Goal: Task Accomplishment & Management: Manage account settings

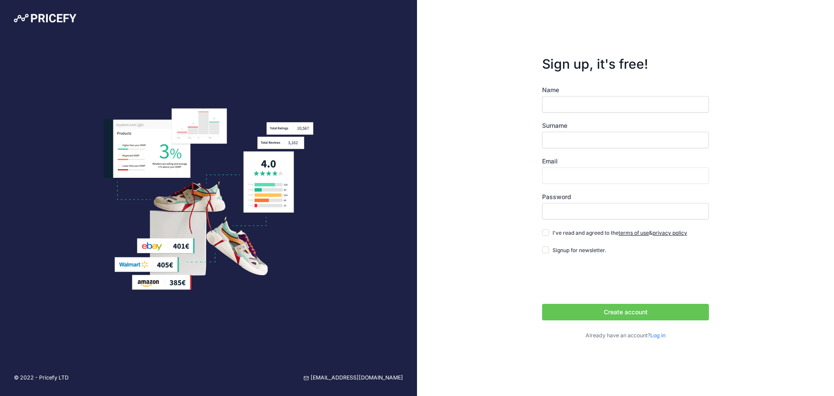
type input "[PERSON_NAME][EMAIL_ADDRESS][DOMAIN_NAME]"
click at [719, 47] on form "Sign up, it's free! Name Surname Email [PERSON_NAME][EMAIL_ADDRESS][DOMAIN_NAME…" at bounding box center [625, 197] width 195 height 311
click at [656, 335] on link "Log in" at bounding box center [657, 335] width 15 height 7
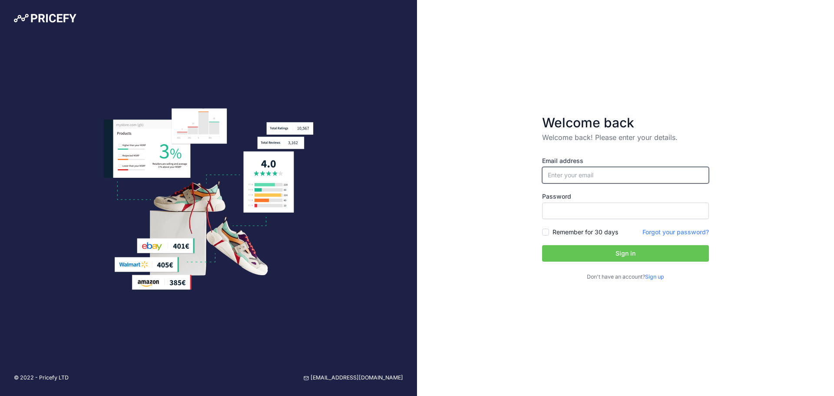
click at [704, 174] on input "email" at bounding box center [625, 175] width 167 height 17
type input "[PERSON_NAME][EMAIL_ADDRESS][DOMAIN_NAME]"
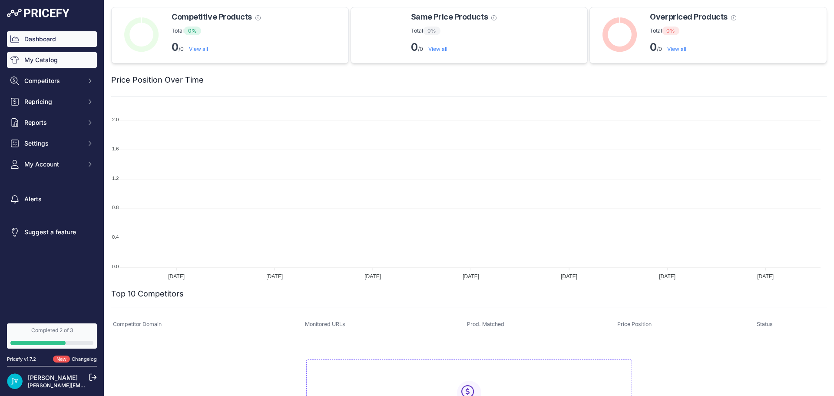
click at [30, 56] on link "My Catalog" at bounding box center [52, 60] width 90 height 16
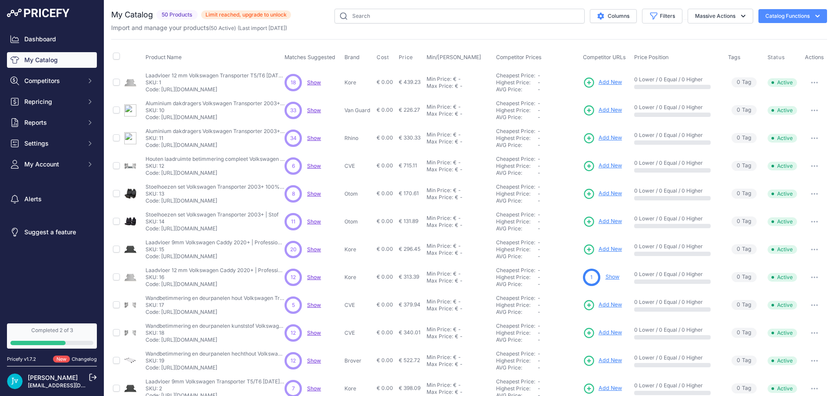
click at [308, 6] on div "You are not connected to the internet. My Catalog" at bounding box center [469, 261] width 716 height 522
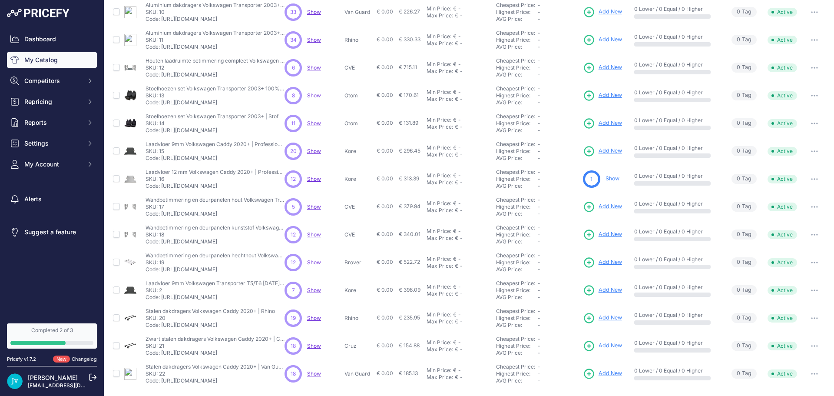
scroll to position [126, 0]
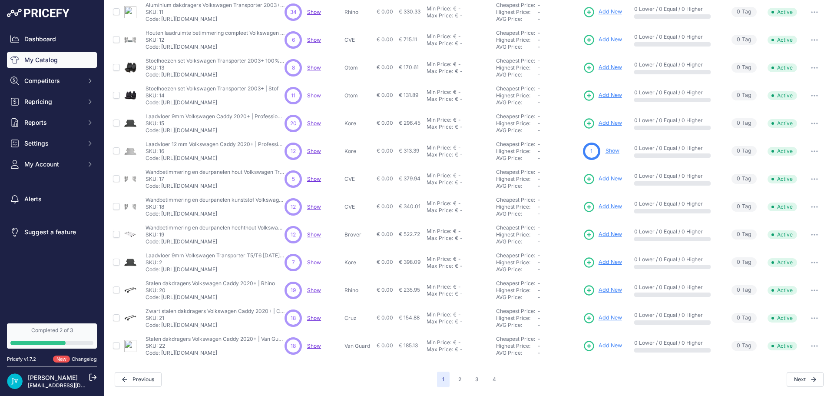
click at [86, 358] on link "Changelog" at bounding box center [84, 359] width 25 height 6
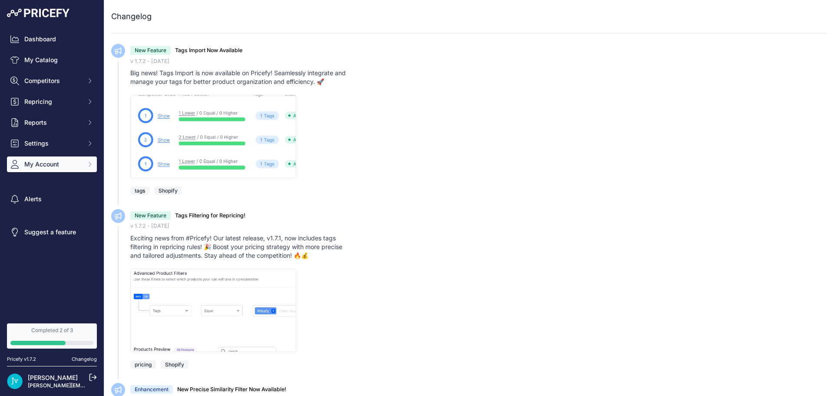
click at [46, 164] on span "My Account" at bounding box center [52, 164] width 57 height 9
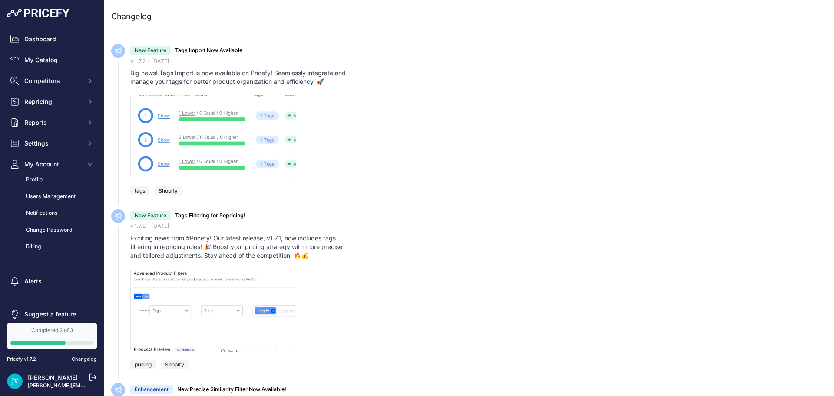
click at [35, 249] on link "Billing" at bounding box center [52, 246] width 90 height 15
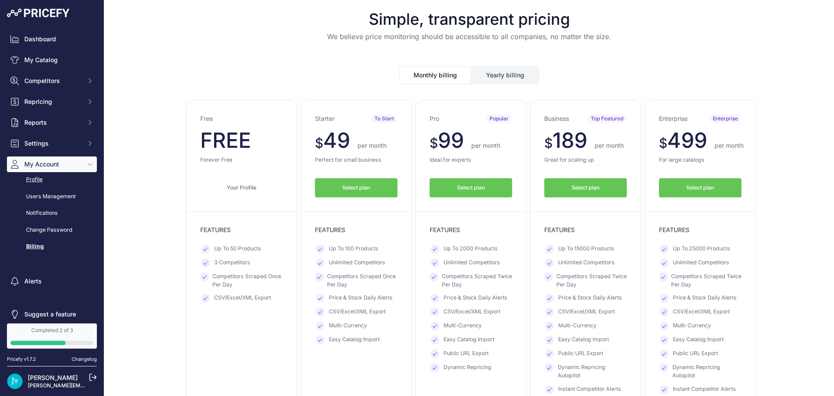
click at [36, 182] on link "Profile" at bounding box center [52, 179] width 90 height 15
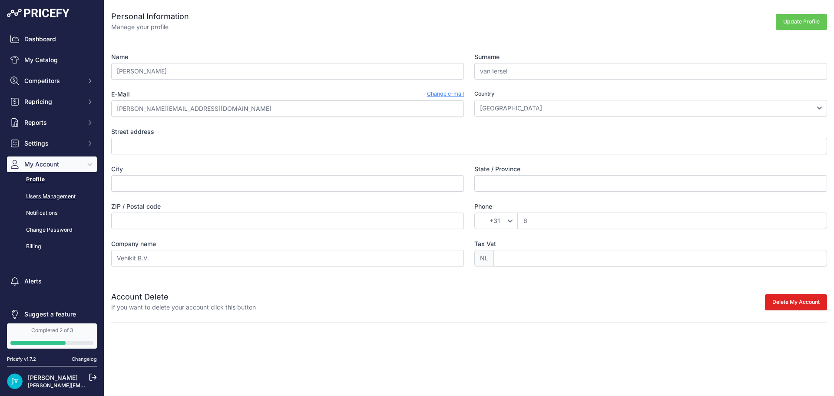
click at [56, 194] on link "Users Management" at bounding box center [52, 196] width 90 height 15
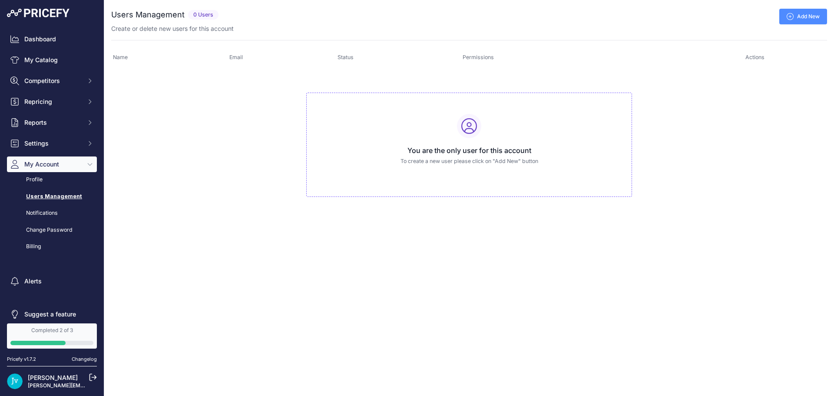
click at [231, 56] on span "Email" at bounding box center [235, 57] width 13 height 7
click at [41, 210] on link "Notifications" at bounding box center [52, 212] width 90 height 15
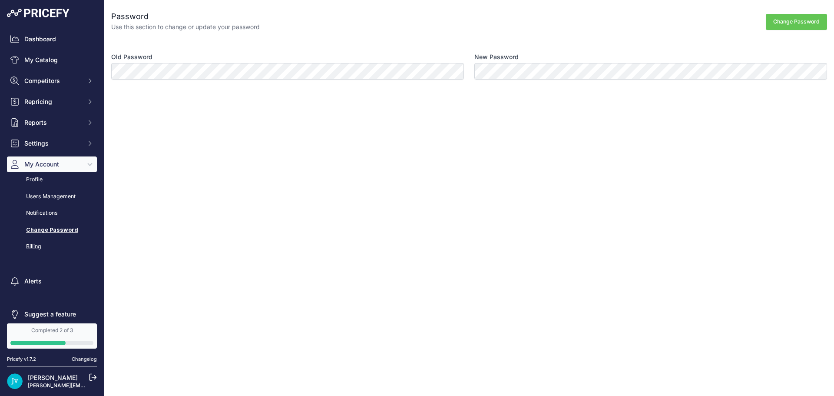
click at [35, 246] on link "Billing" at bounding box center [52, 246] width 90 height 15
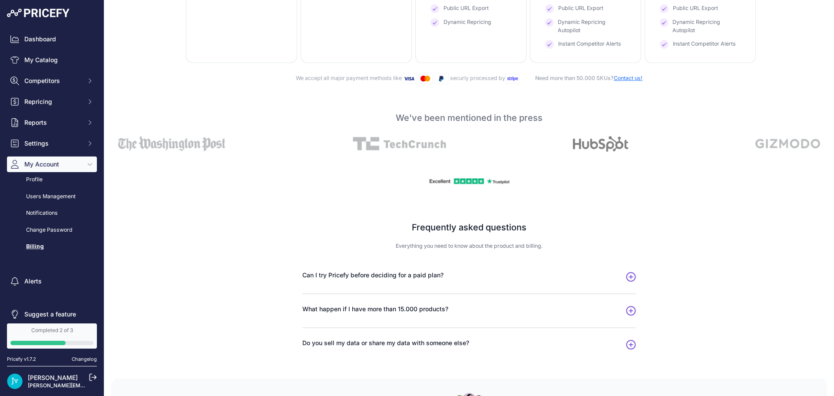
scroll to position [430, 0]
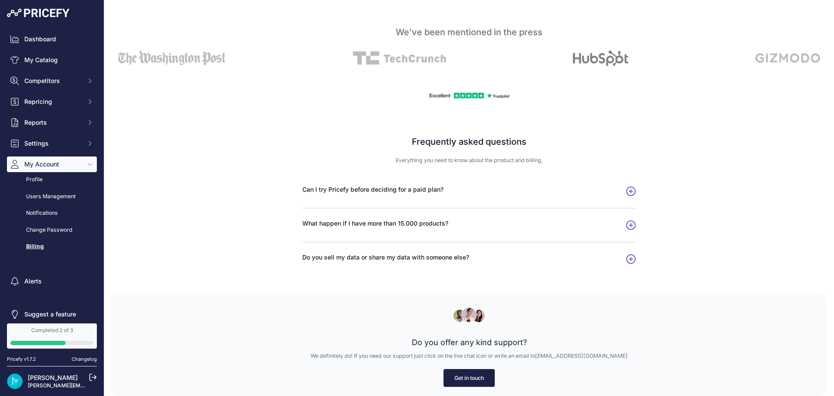
click at [480, 376] on link "Get in touch" at bounding box center [469, 378] width 51 height 18
click at [468, 377] on link "Get in touch" at bounding box center [469, 378] width 51 height 18
click at [466, 380] on link "Get in touch" at bounding box center [469, 378] width 51 height 18
click at [626, 262] on icon "button" at bounding box center [631, 259] width 10 height 10
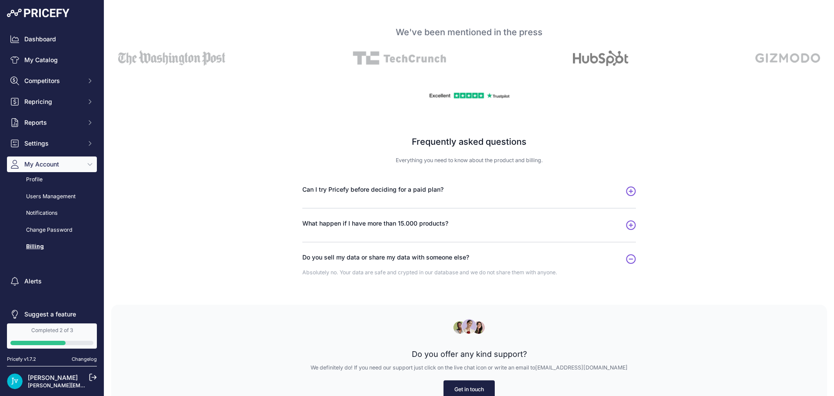
click at [627, 262] on icon "button" at bounding box center [631, 259] width 9 height 9
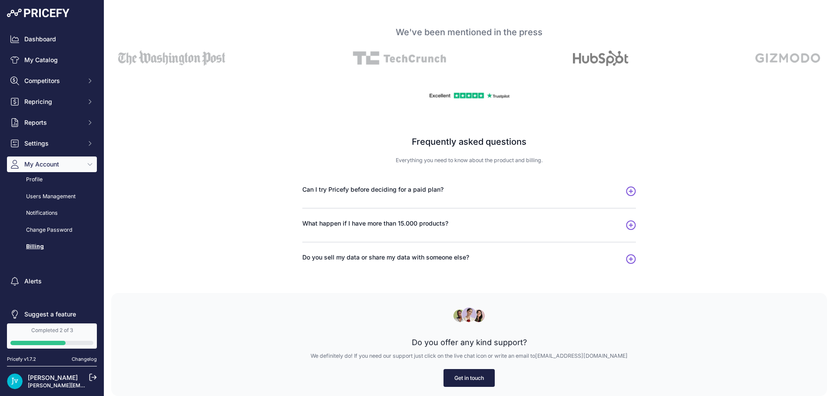
click at [480, 375] on link "Get in touch" at bounding box center [469, 378] width 51 height 18
click at [480, 374] on link "Get in touch" at bounding box center [469, 378] width 51 height 18
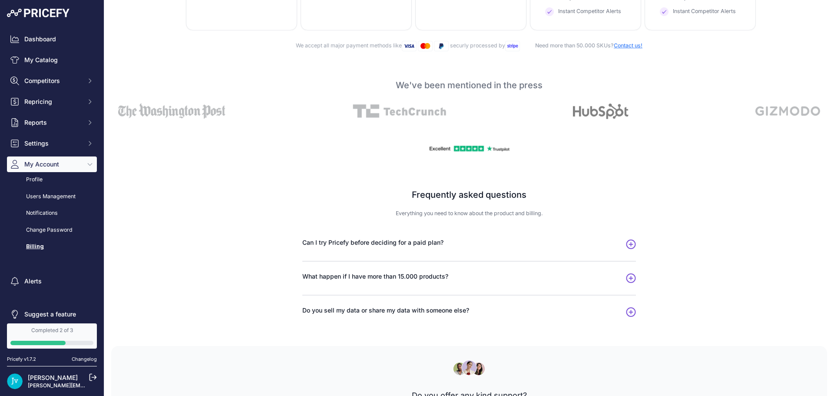
scroll to position [430, 0]
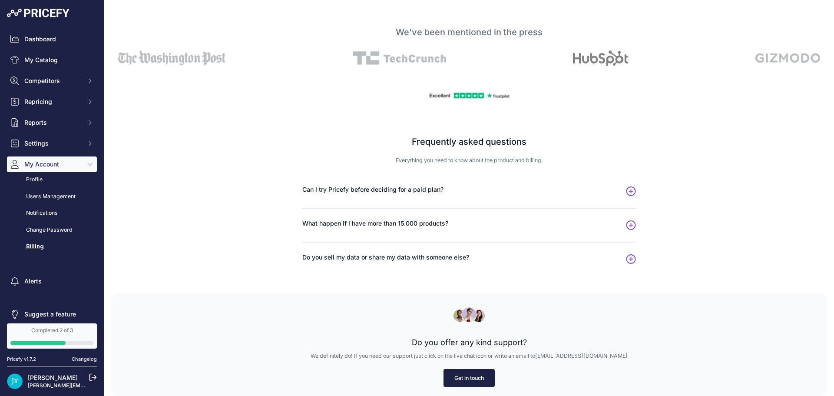
click at [470, 381] on link "Get in touch" at bounding box center [469, 378] width 51 height 18
drag, startPoint x: 492, startPoint y: 285, endPoint x: 492, endPoint y: 271, distance: 13.9
click at [492, 273] on div "Frequently asked questions Everything you need to know about the product and bi…" at bounding box center [469, 200] width 556 height 185
click at [464, 374] on link "Get in touch" at bounding box center [469, 378] width 51 height 18
click at [464, 375] on link "Get in touch" at bounding box center [469, 378] width 51 height 18
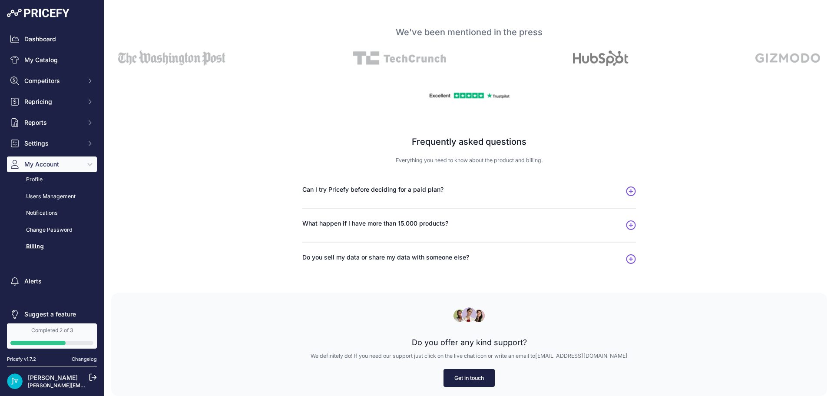
click at [464, 375] on link "Get in touch" at bounding box center [469, 378] width 51 height 18
click at [465, 375] on link "Get in touch" at bounding box center [469, 378] width 51 height 18
click at [465, 374] on link "Get in touch" at bounding box center [469, 378] width 51 height 18
click at [448, 378] on link "Get in touch" at bounding box center [469, 378] width 51 height 18
click at [450, 374] on link "Get in touch" at bounding box center [469, 378] width 51 height 18
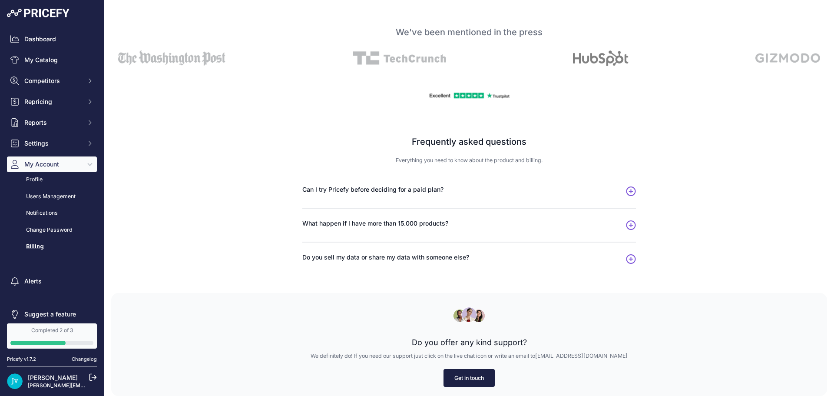
click at [449, 374] on link "Get in touch" at bounding box center [469, 378] width 51 height 18
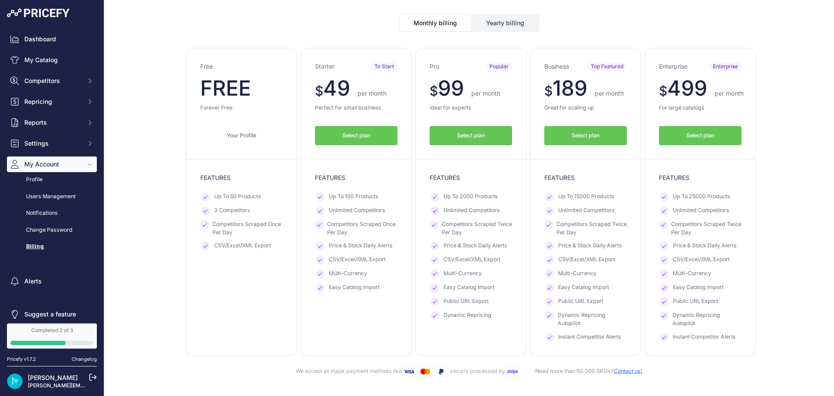
scroll to position [0, 0]
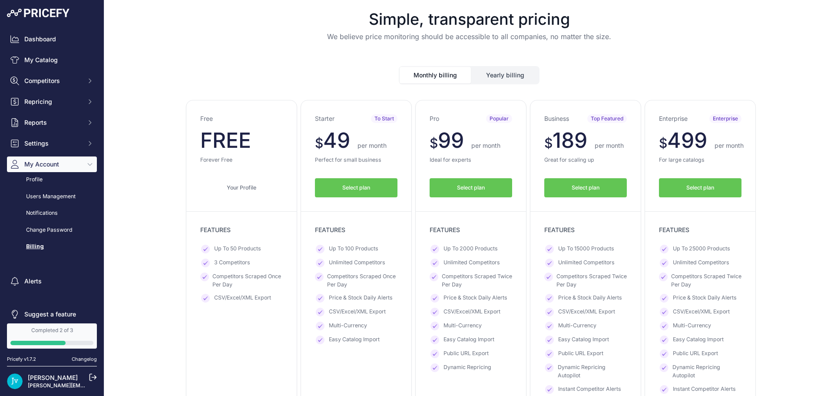
click at [490, 74] on button "Yearly billing" at bounding box center [505, 75] width 67 height 17
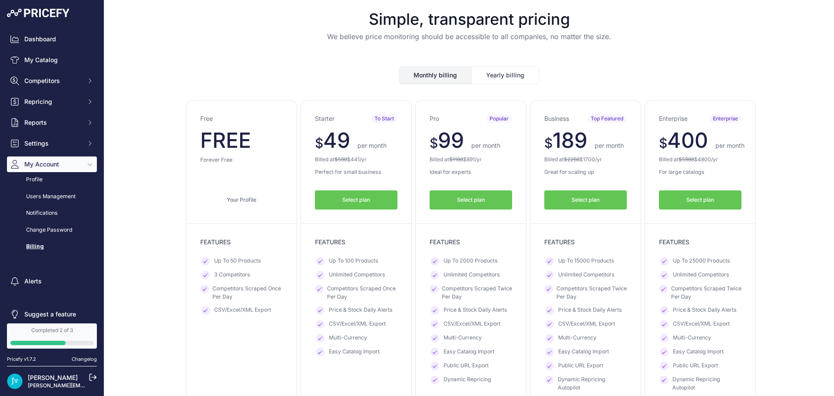
click at [435, 74] on button "Monthly billing" at bounding box center [435, 75] width 71 height 17
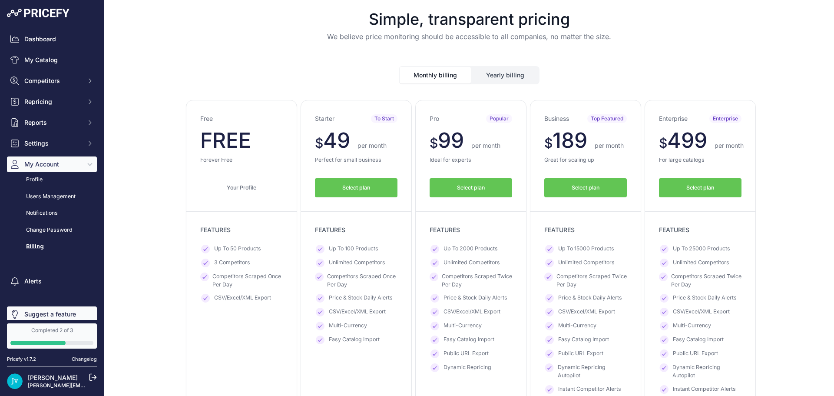
scroll to position [9, 0]
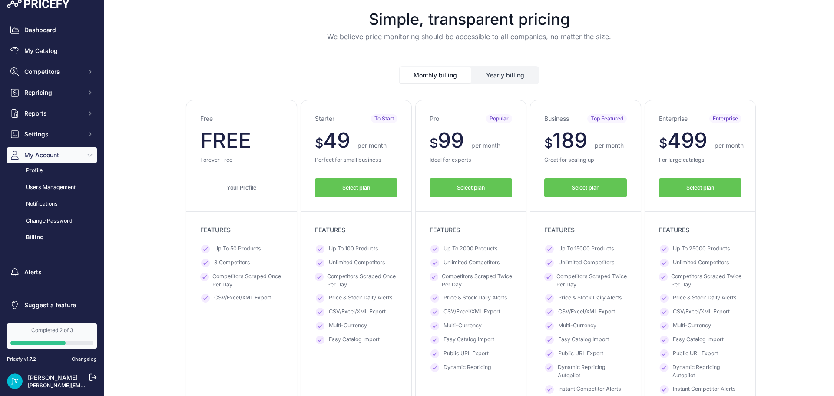
click at [33, 236] on link "Billing" at bounding box center [52, 237] width 90 height 15
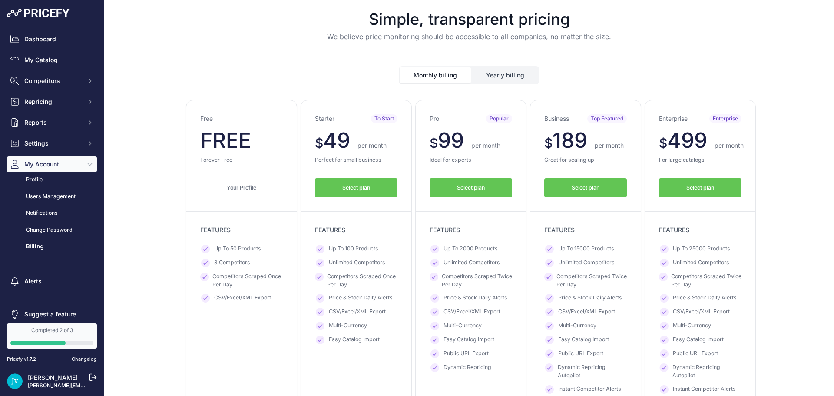
click at [47, 231] on link "Change Password" at bounding box center [52, 229] width 90 height 15
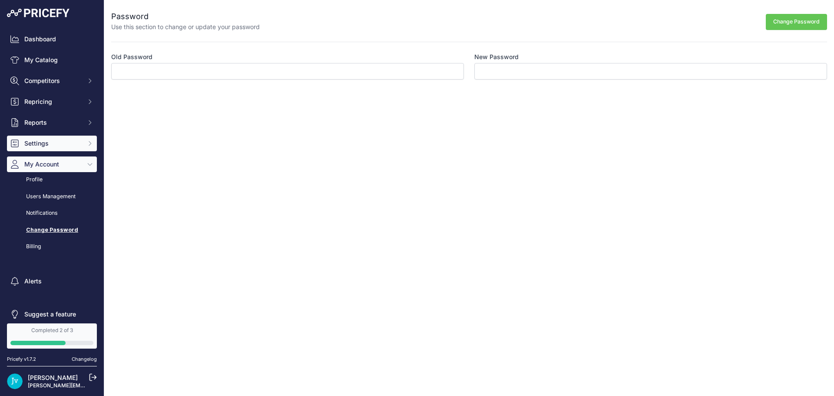
click at [50, 146] on span "Settings" at bounding box center [52, 143] width 57 height 9
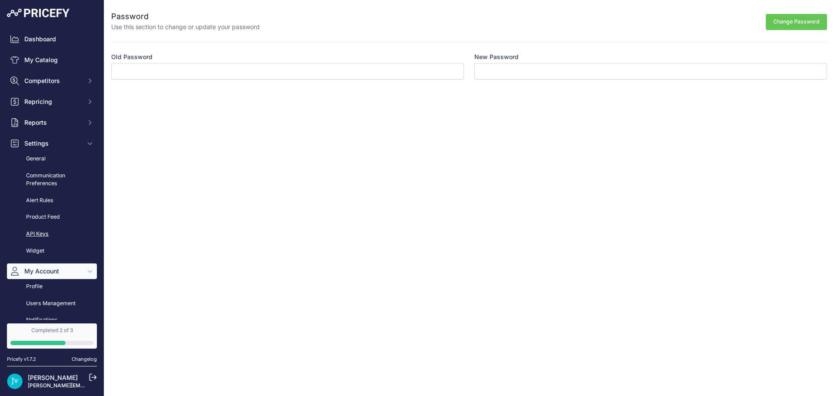
click at [40, 233] on link "API Keys" at bounding box center [52, 233] width 90 height 15
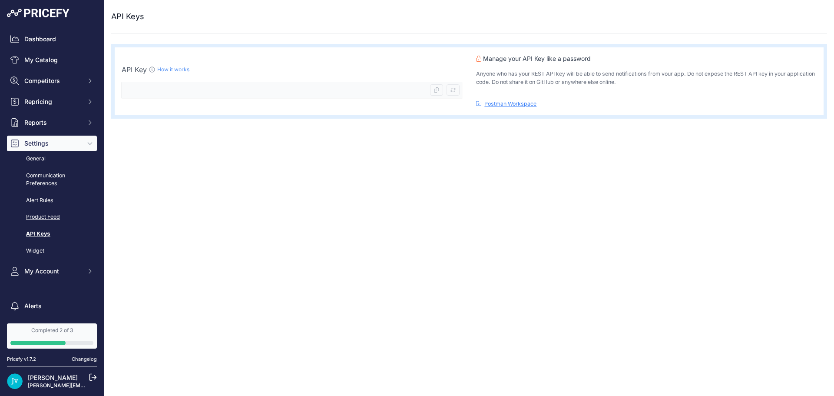
click at [51, 210] on link "Product Feed" at bounding box center [52, 216] width 90 height 15
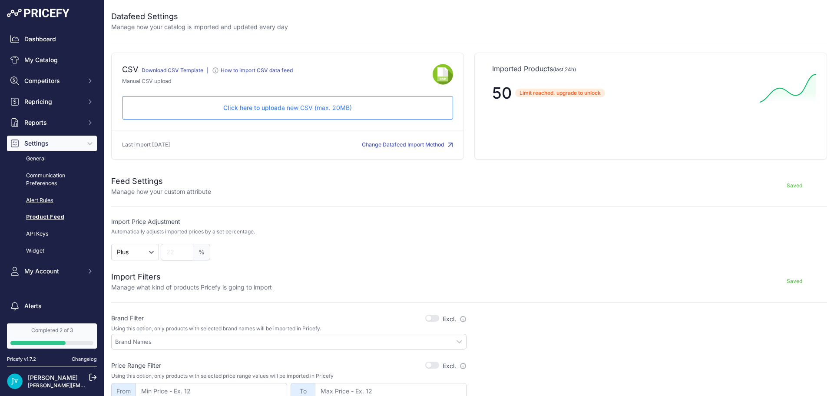
click at [44, 202] on link "Alert Rules" at bounding box center [52, 200] width 90 height 15
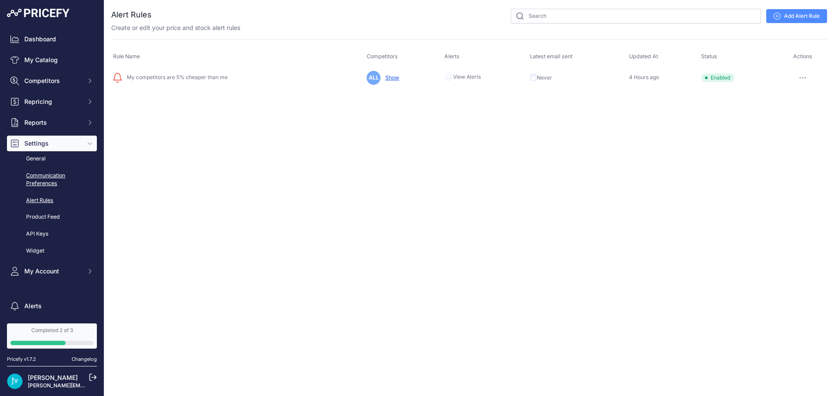
click at [38, 188] on link "Communication Preferences" at bounding box center [52, 179] width 90 height 23
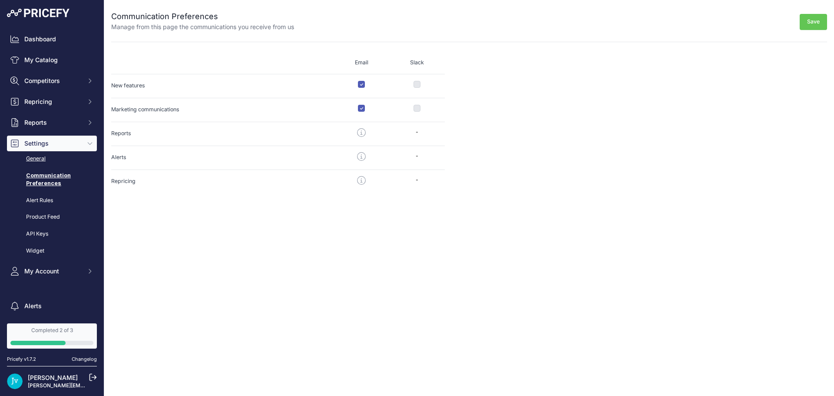
click at [36, 157] on link "General" at bounding box center [52, 158] width 90 height 15
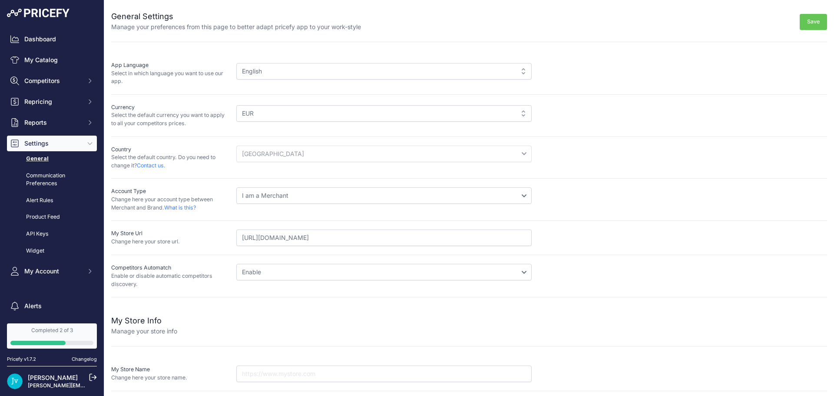
click at [323, 76] on div "English" at bounding box center [383, 71] width 295 height 17
click at [511, 76] on div "English" at bounding box center [383, 71] width 295 height 17
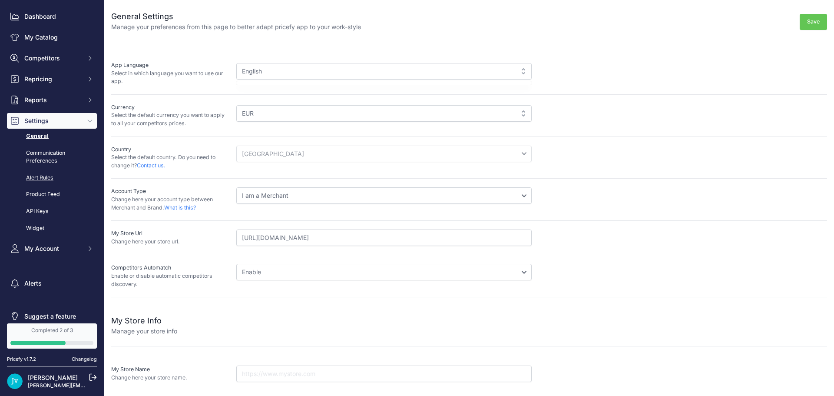
scroll to position [34, 0]
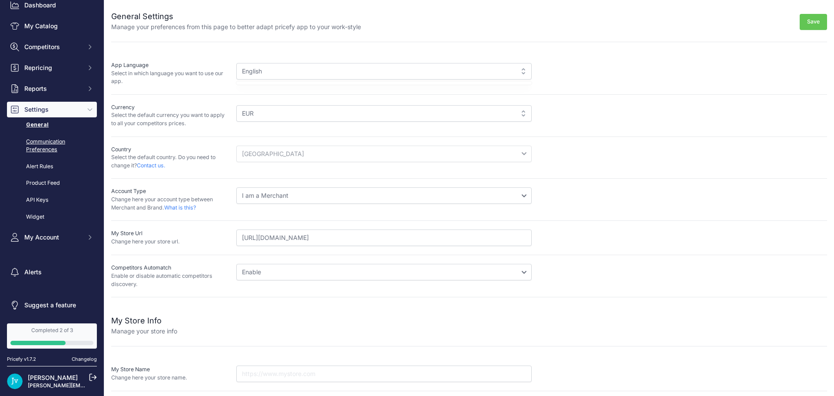
click at [48, 138] on link "Communication Preferences" at bounding box center [52, 145] width 90 height 23
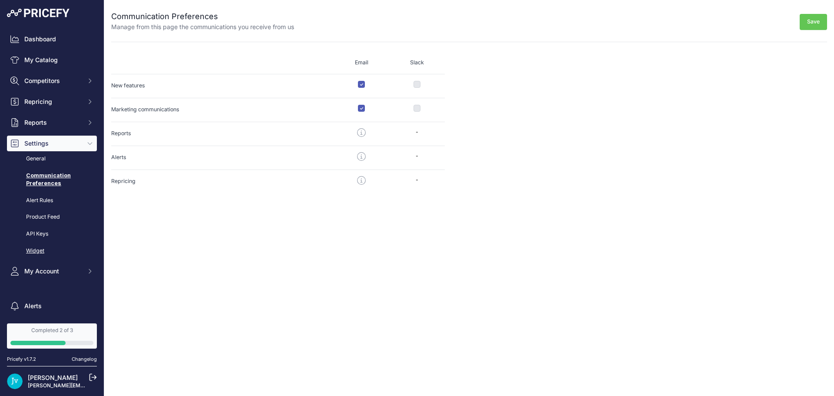
click at [42, 255] on link "Widget" at bounding box center [52, 250] width 90 height 15
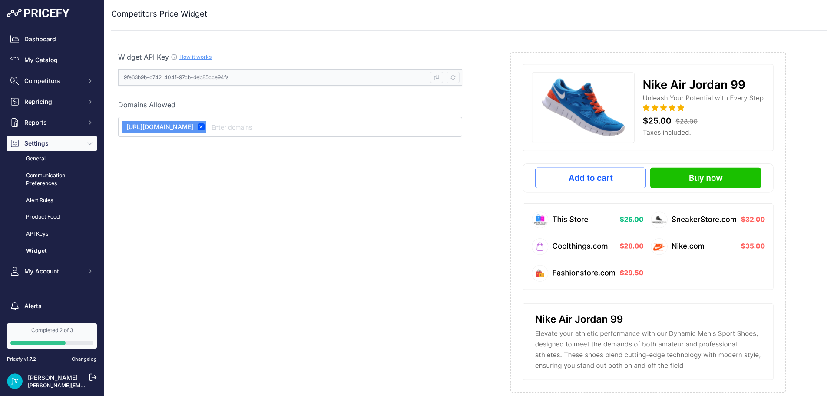
scroll to position [3, 0]
click at [202, 56] on link "How it works" at bounding box center [195, 56] width 32 height 7
